Goal: Information Seeking & Learning: Learn about a topic

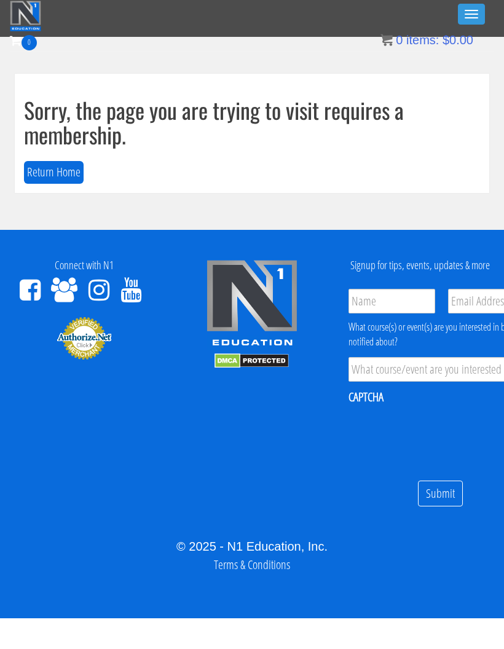
click at [468, 22] on button "Toggle navigation" at bounding box center [471, 14] width 27 height 21
click at [260, 57] on link "Log In" at bounding box center [251, 61] width 491 height 25
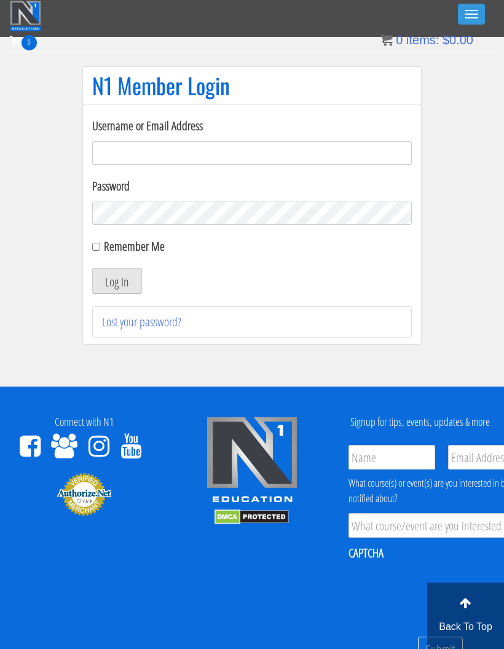
type input "[EMAIL_ADDRESS][DOMAIN_NAME]"
click at [123, 269] on button "Log In" at bounding box center [117, 281] width 50 height 26
click at [124, 271] on button "Log In" at bounding box center [117, 281] width 50 height 26
click at [133, 268] on button "Log In" at bounding box center [117, 281] width 50 height 26
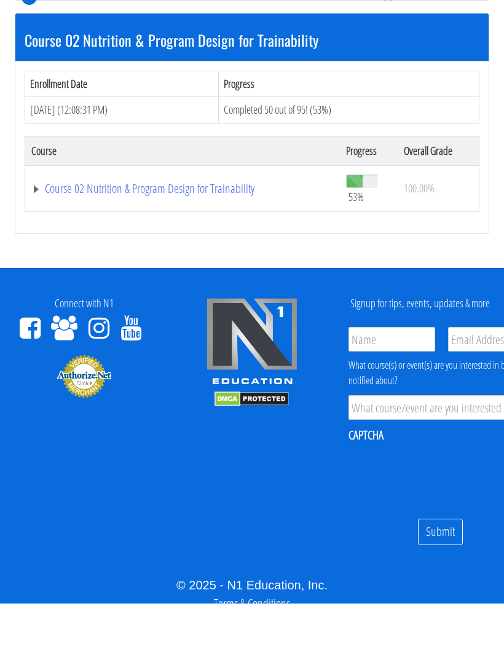
scroll to position [597, 0]
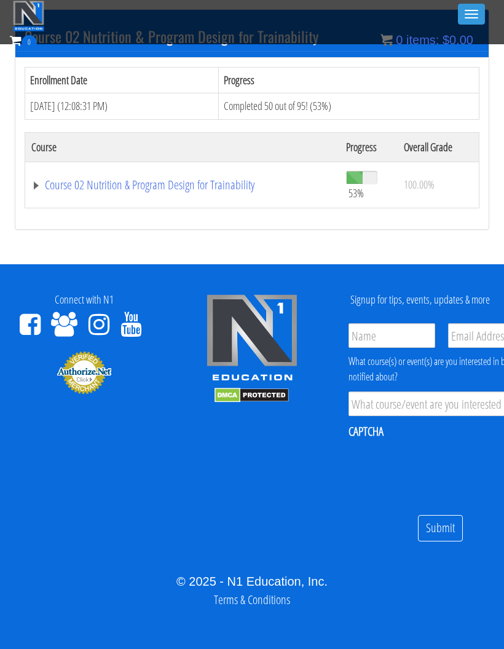
click at [186, 182] on link "Course 02 Nutrition & Program Design for Trainability" at bounding box center [182, 185] width 302 height 12
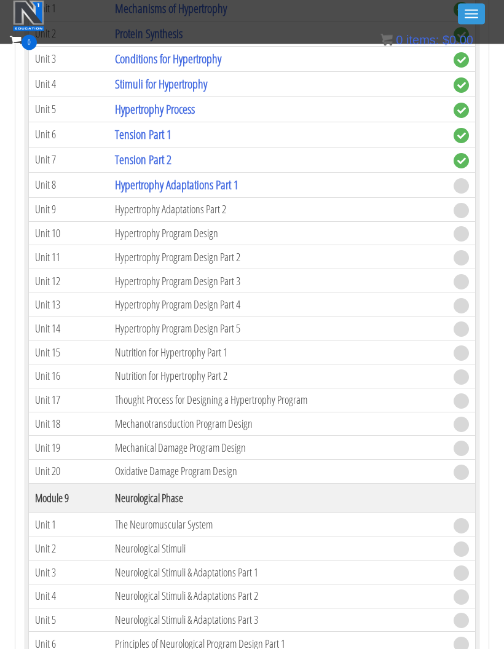
scroll to position [2143, 0]
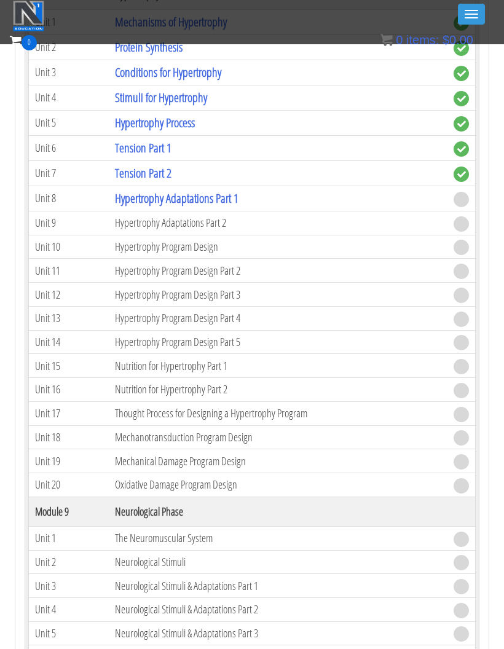
click at [203, 190] on link "Hypertrophy Adaptations Part 1" at bounding box center [176, 198] width 123 height 17
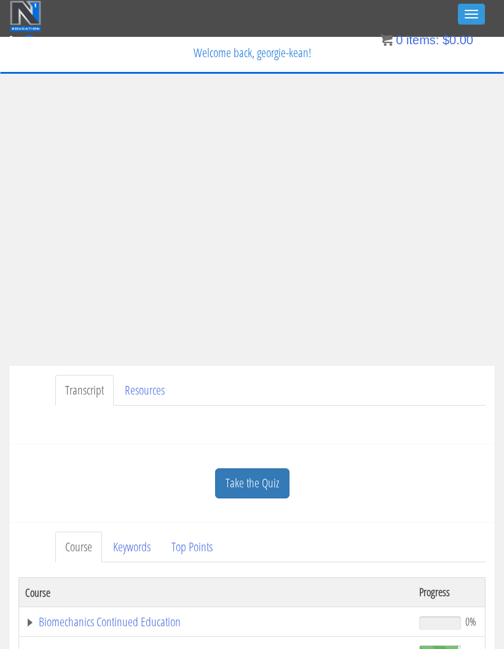
click at [258, 71] on div "My Courses Member Content My Account Affiliate Dashboard Exercise Library Resou…" at bounding box center [252, 85] width 484 height 34
click at [468, 101] on div "My Courses Member Content My Account Affiliate Dashboard Exercise Library Resou…" at bounding box center [252, 85] width 484 height 34
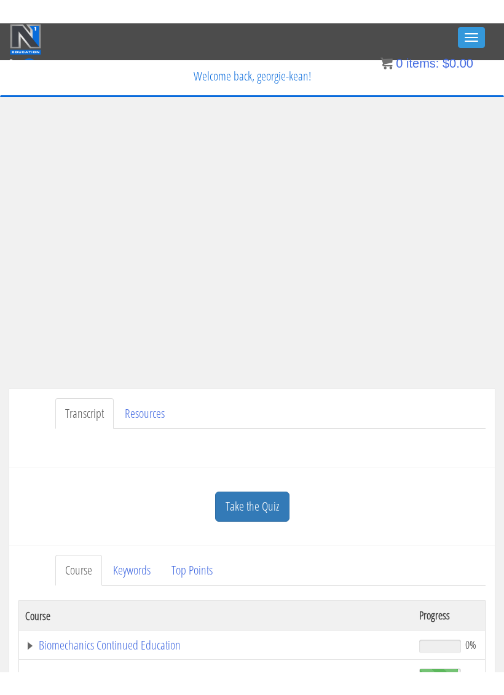
scroll to position [21, 1]
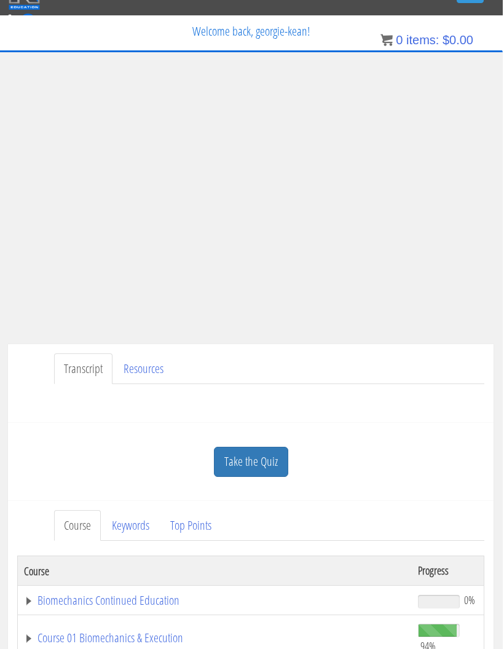
click at [496, 125] on div "Georgie Kean georgiekean@gmail.com 2025-09-23 2a00:23ee:1538:23cc:991d:1365:de0…" at bounding box center [251, 287] width 504 height 426
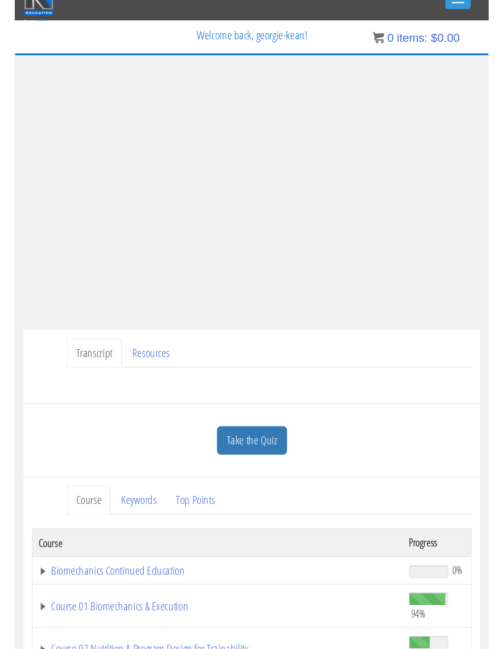
scroll to position [0, 0]
